Goal: Task Accomplishment & Management: Use online tool/utility

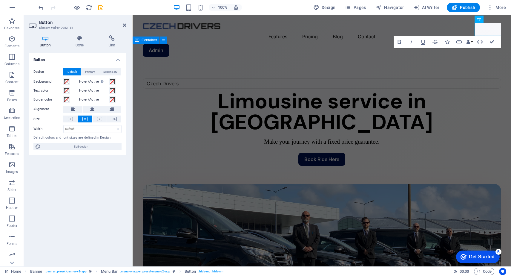
click at [484, 143] on div at bounding box center [322, 148] width 359 height 10
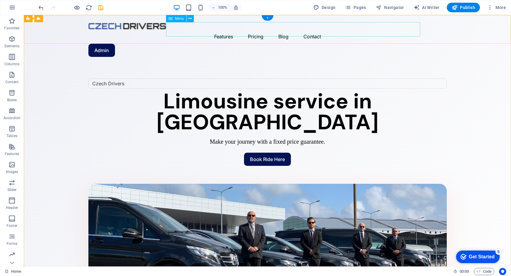
click at [302, 31] on nav "Features Pricing Blog Contact" at bounding box center [267, 36] width 359 height 14
click at [156, 64] on div "Czech Drivers Limousine service in [GEOGRAPHIC_DATA] Make your journey with a f…" at bounding box center [268, 200] width 488 height 272
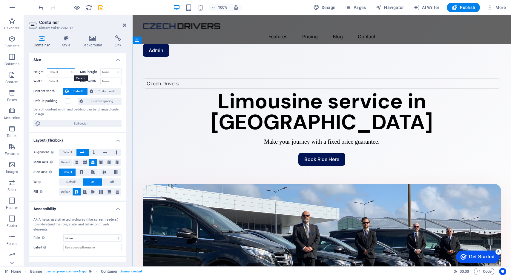
select select "px"
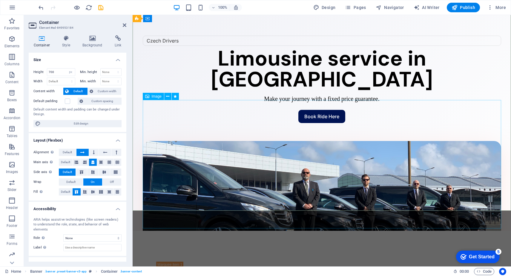
scroll to position [42, 0]
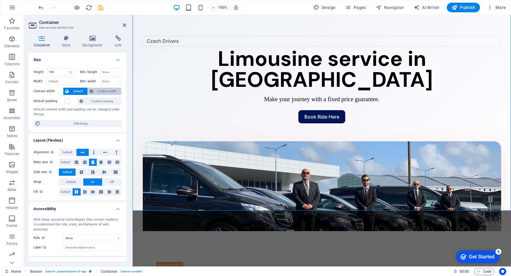
click at [98, 92] on span "Custom width" at bounding box center [107, 91] width 25 height 7
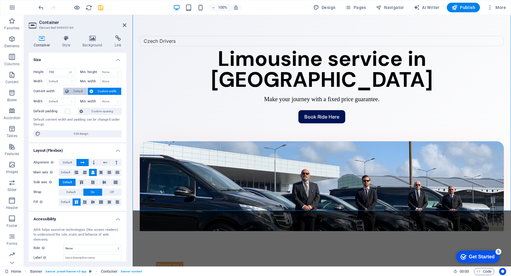
click at [74, 92] on span "Default" at bounding box center [78, 91] width 15 height 7
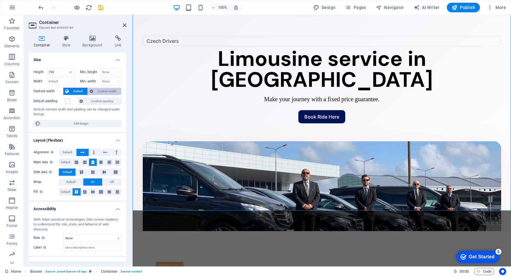
click at [97, 92] on span "Custom width" at bounding box center [107, 91] width 25 height 7
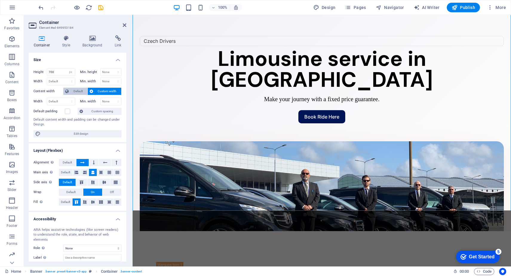
click at [81, 92] on span "Default" at bounding box center [78, 91] width 15 height 7
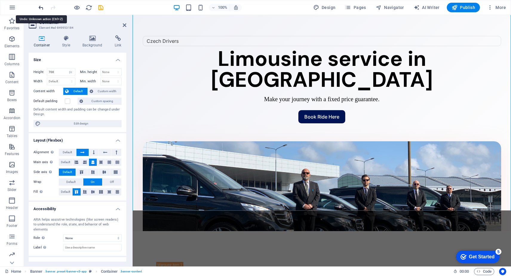
click at [42, 8] on icon "undo" at bounding box center [41, 7] width 7 height 7
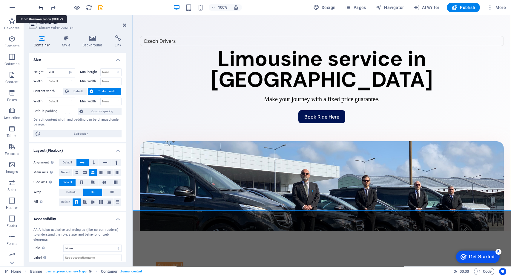
click at [42, 8] on icon "undo" at bounding box center [41, 7] width 7 height 7
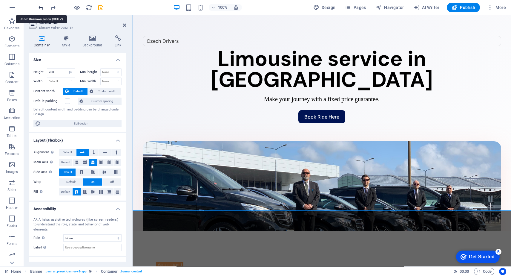
click at [42, 8] on icon "undo" at bounding box center [41, 7] width 7 height 7
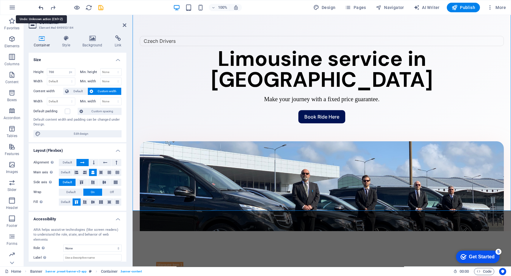
click at [42, 8] on icon "undo" at bounding box center [41, 7] width 7 height 7
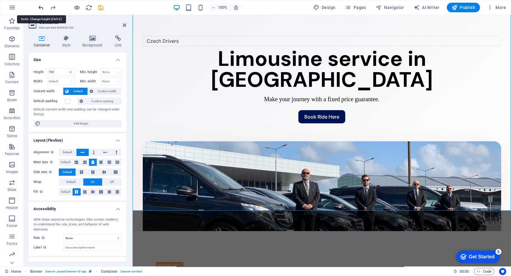
click at [42, 8] on icon "undo" at bounding box center [41, 7] width 7 height 7
type input "839"
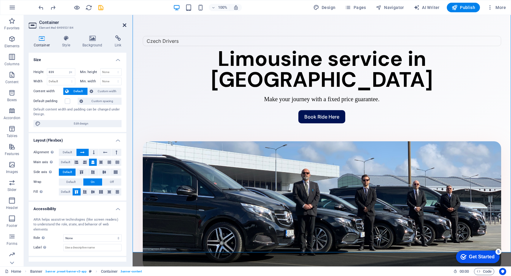
click at [125, 24] on icon at bounding box center [125, 25] width 4 height 5
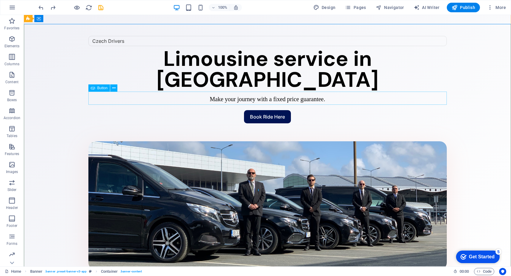
scroll to position [6, 0]
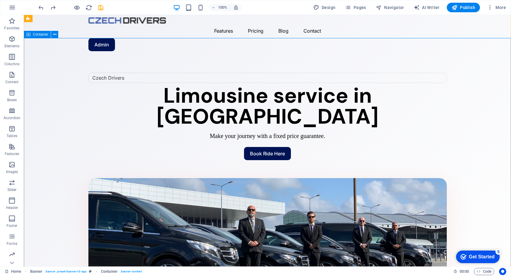
click at [260, 58] on div "Czech Drivers Limousine service in [GEOGRAPHIC_DATA] Make your journey with a f…" at bounding box center [268, 183] width 488 height 251
select select "px"
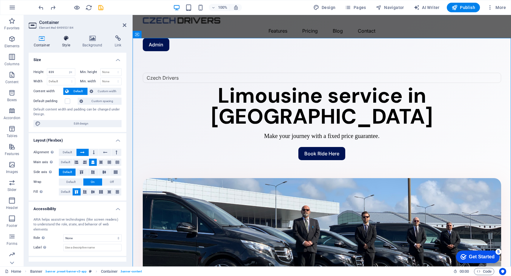
click at [68, 39] on icon at bounding box center [66, 38] width 18 height 6
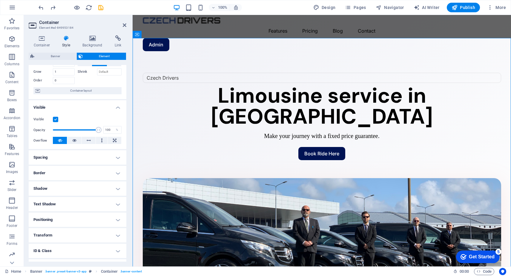
scroll to position [29, 0]
click at [71, 162] on h4 "Spacing" at bounding box center [78, 157] width 98 height 14
click at [71, 218] on h4 "Border" at bounding box center [78, 218] width 98 height 14
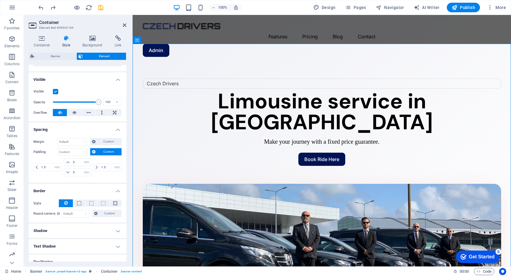
scroll to position [0, 0]
click at [374, 64] on div "Czech Drivers Limousine service in [GEOGRAPHIC_DATA] Make your journey with a f…" at bounding box center [322, 189] width 379 height 251
click at [125, 25] on icon at bounding box center [125, 25] width 4 height 5
